Goal: Check status: Check status

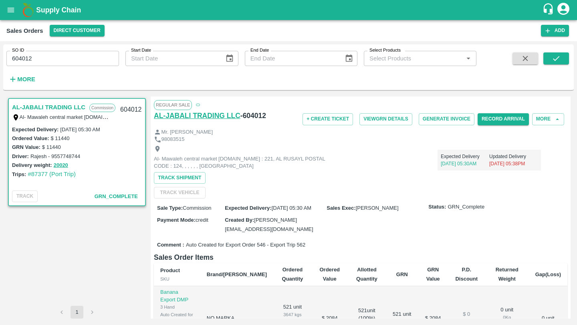
click at [185, 116] on h6 "AL-JABALI TRADING LLC" at bounding box center [197, 115] width 87 height 11
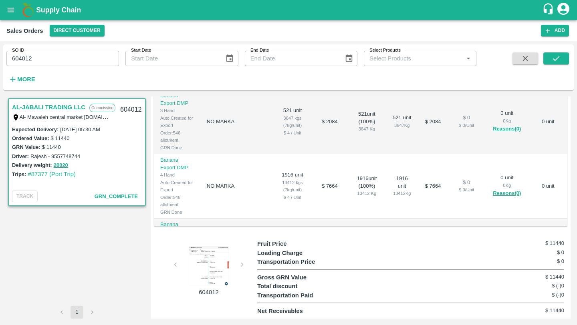
scroll to position [186, 0]
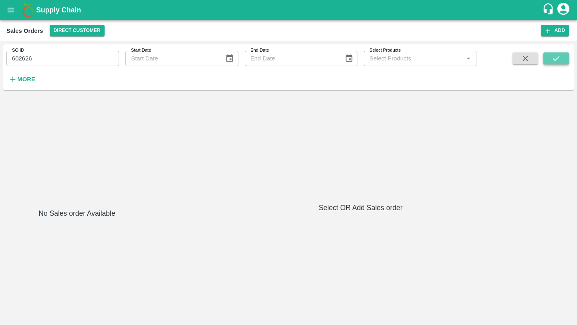
click at [552, 61] on icon "submit" at bounding box center [556, 58] width 9 height 9
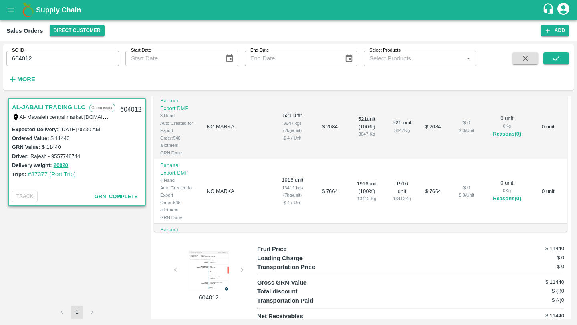
scroll to position [197, 0]
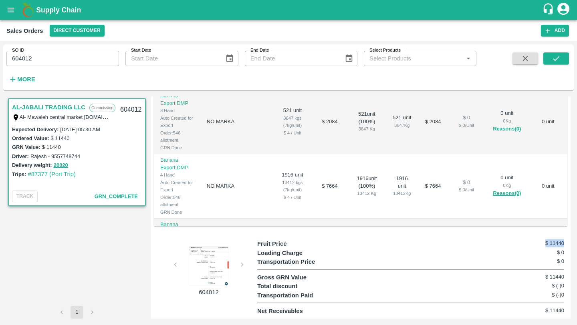
drag, startPoint x: 539, startPoint y: 245, endPoint x: 564, endPoint y: 246, distance: 25.6
click at [565, 246] on div "Fruit Price $ 11440 Loading Charge $ 0 Transportation Price $ 0 Gross GRN Value…" at bounding box center [412, 278] width 310 height 76
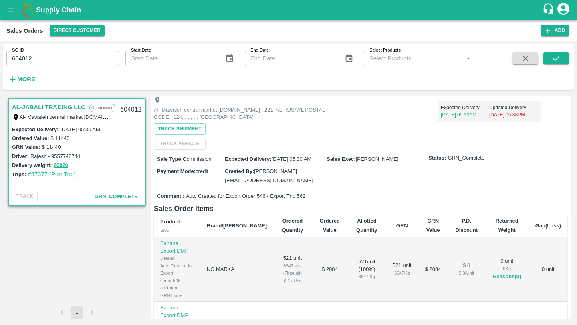
scroll to position [0, 0]
